Goal: Find specific page/section: Find specific page/section

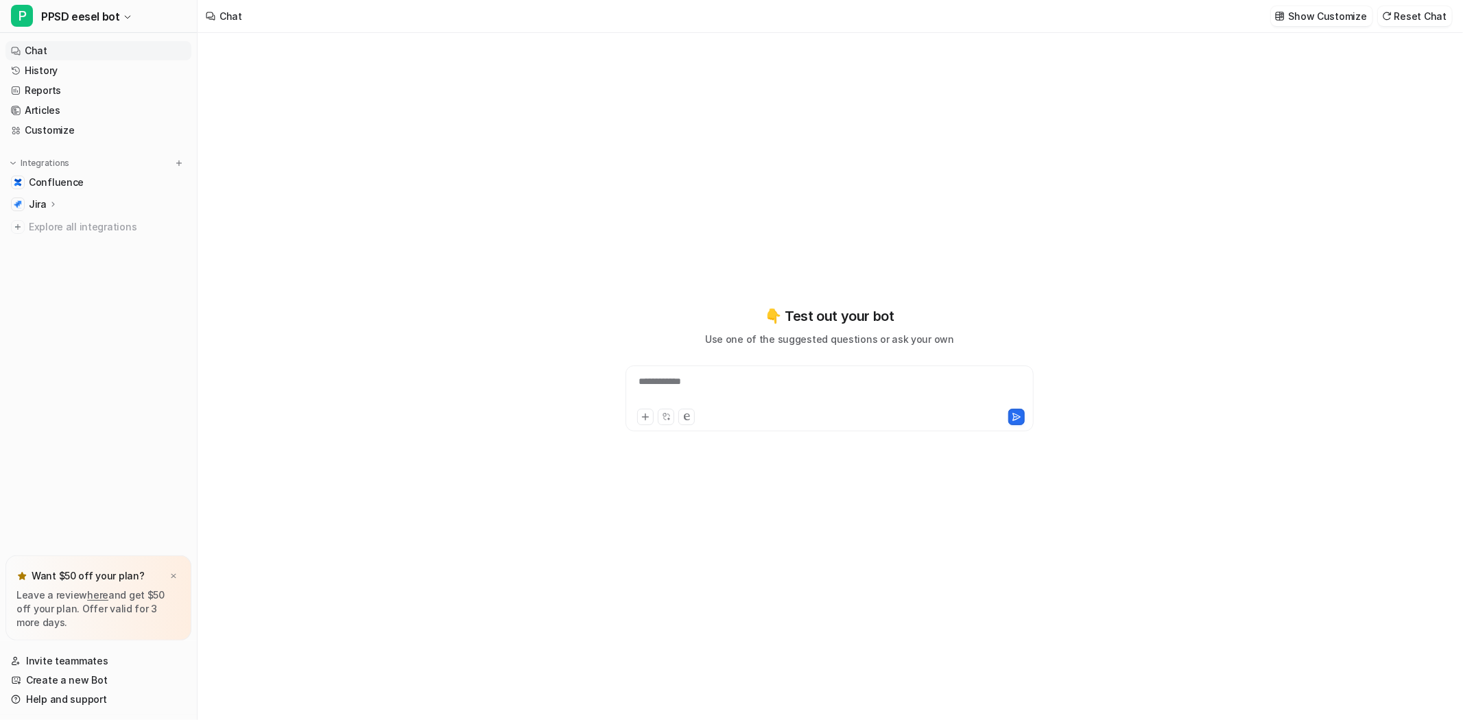
type textarea "**********"
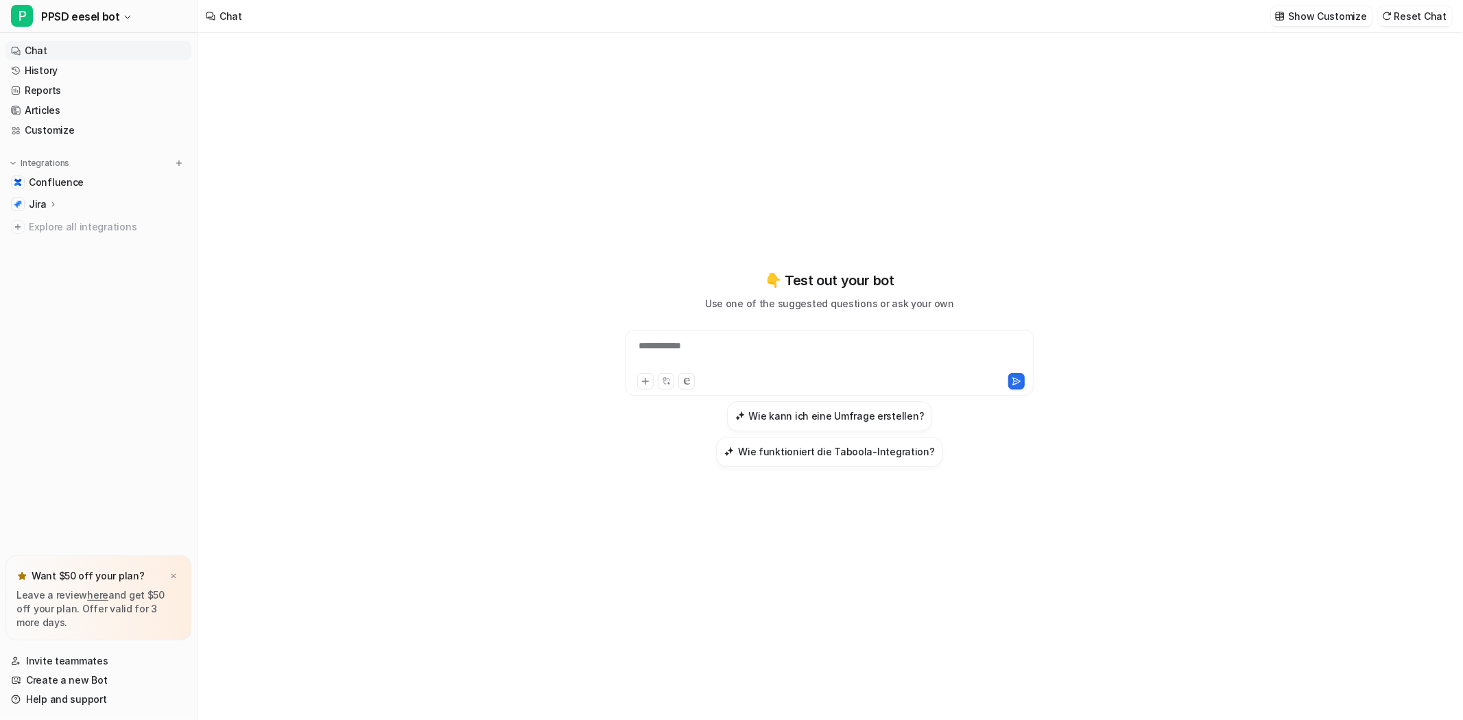
click at [30, 202] on p "Jira" at bounding box center [38, 204] width 18 height 14
click at [56, 266] on p "AI Agent" at bounding box center [60, 264] width 40 height 14
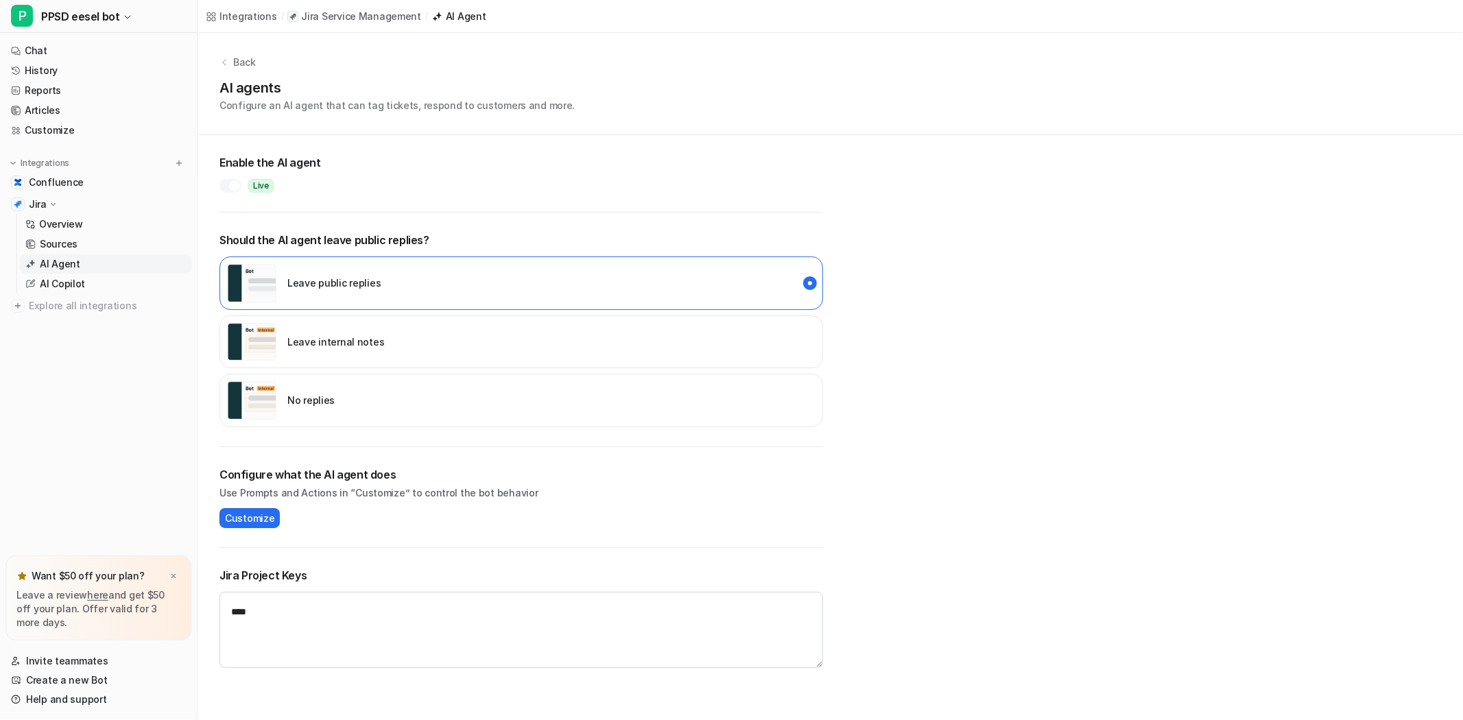
click at [772, 346] on div "Leave internal notes" at bounding box center [520, 341] width 603 height 53
